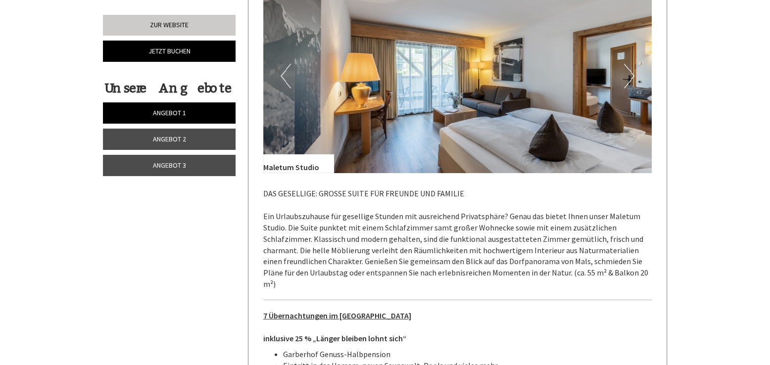
scroll to position [2079, 0]
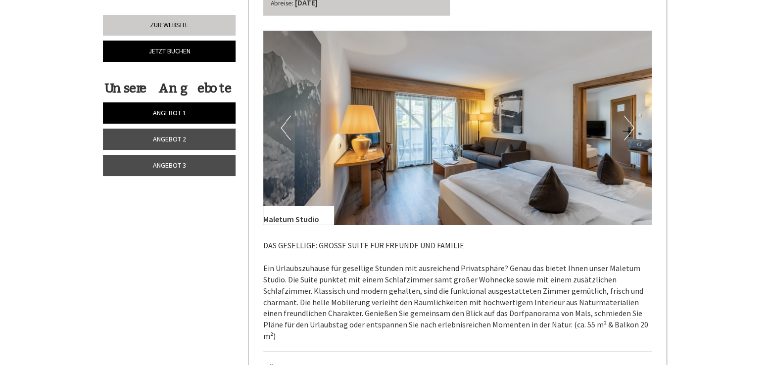
click at [629, 116] on button "Next" at bounding box center [629, 128] width 10 height 25
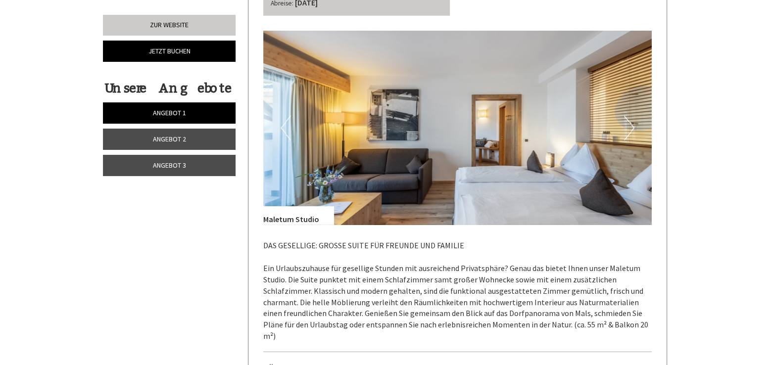
click at [629, 116] on button "Next" at bounding box center [629, 128] width 10 height 25
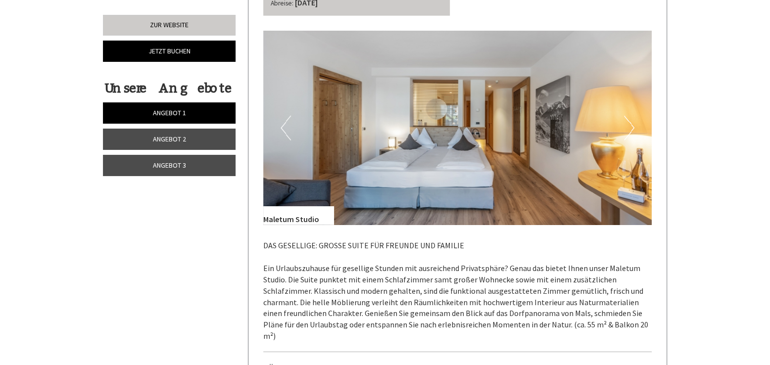
click at [629, 116] on button "Next" at bounding box center [629, 128] width 10 height 25
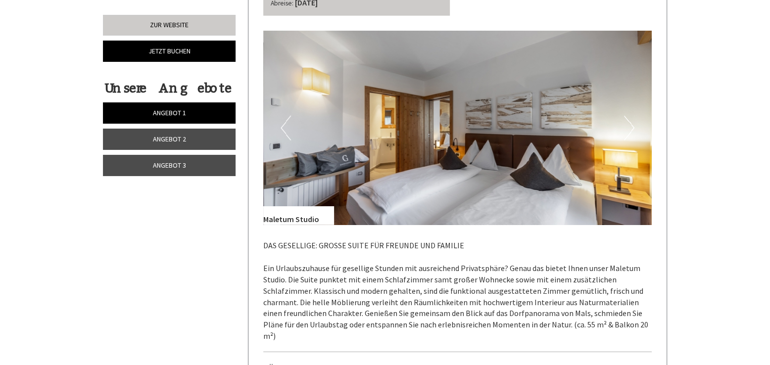
click at [629, 116] on button "Next" at bounding box center [629, 128] width 10 height 25
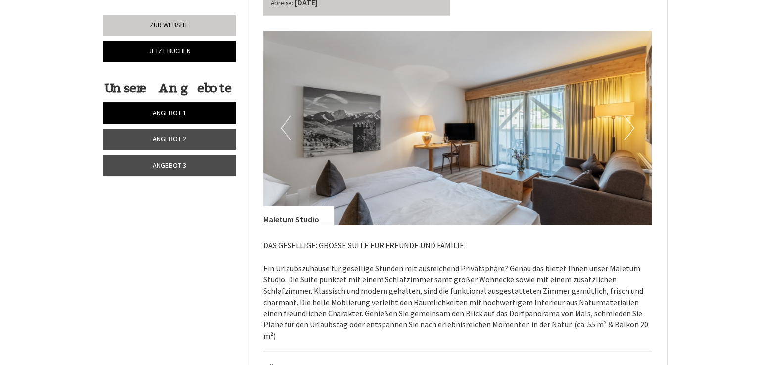
click at [629, 116] on button "Next" at bounding box center [629, 128] width 10 height 25
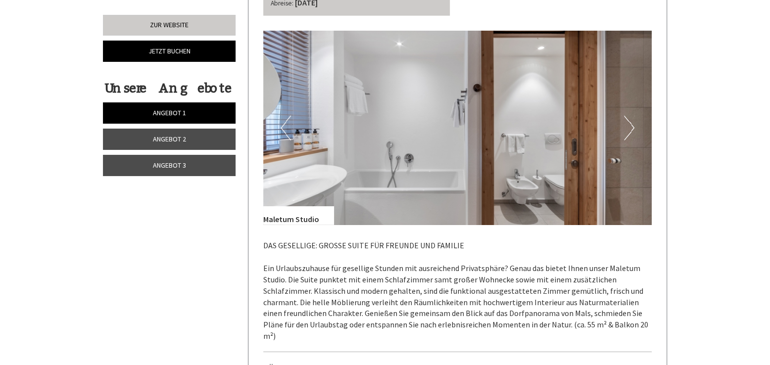
click at [629, 116] on button "Next" at bounding box center [629, 128] width 10 height 25
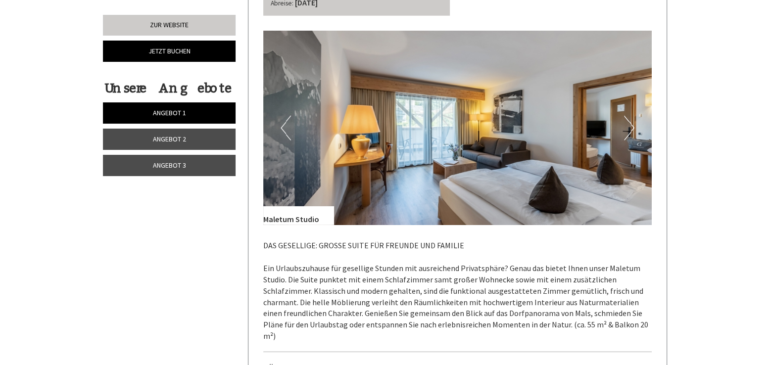
click at [629, 116] on button "Next" at bounding box center [629, 128] width 10 height 25
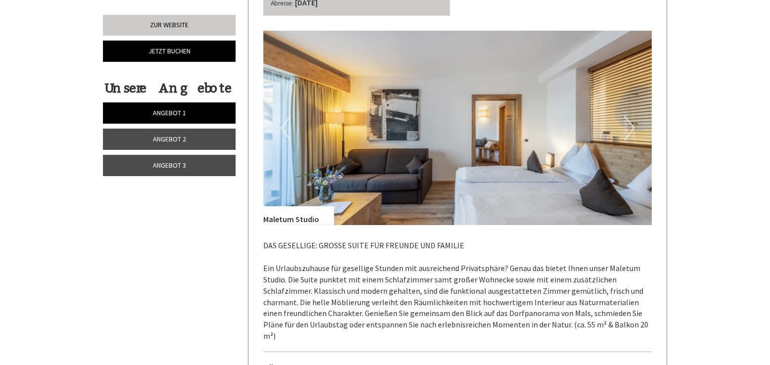
click at [629, 116] on button "Next" at bounding box center [629, 128] width 10 height 25
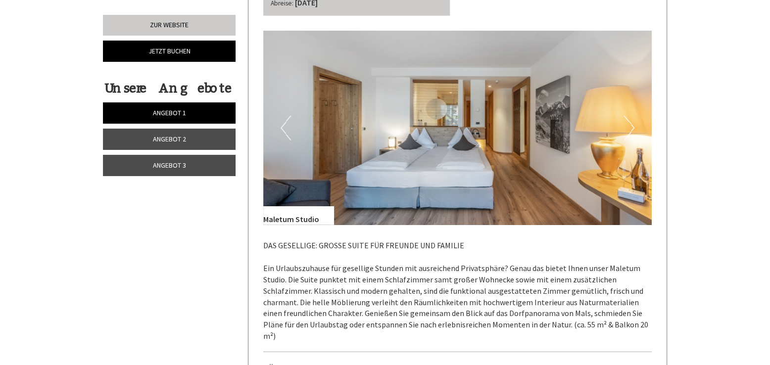
click at [629, 116] on button "Next" at bounding box center [629, 128] width 10 height 25
